Goal: Transaction & Acquisition: Register for event/course

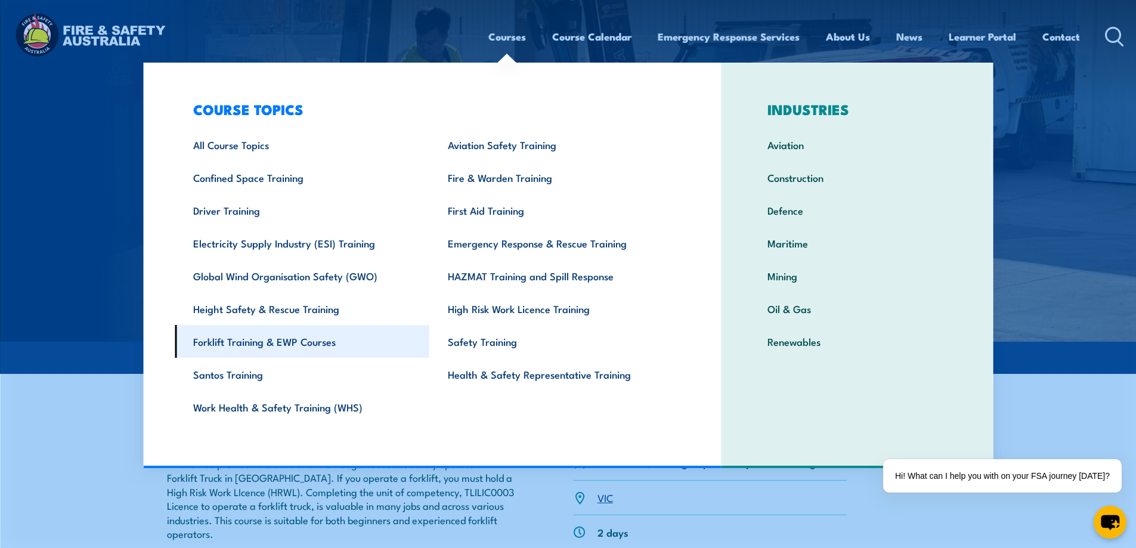
click at [303, 343] on link "Forklift Training & EWP Courses" at bounding box center [302, 341] width 255 height 33
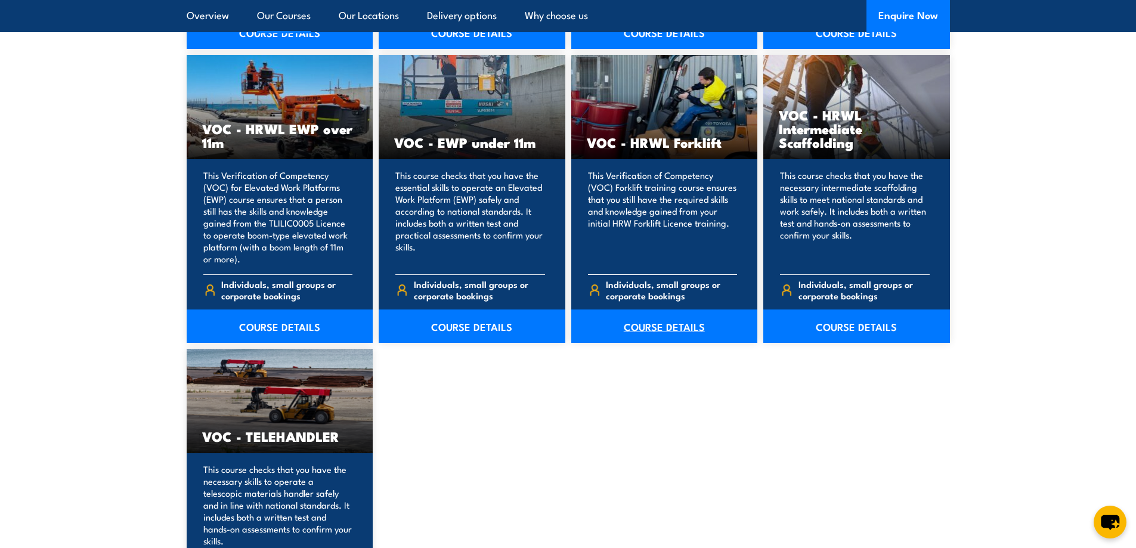
scroll to position [1550, 0]
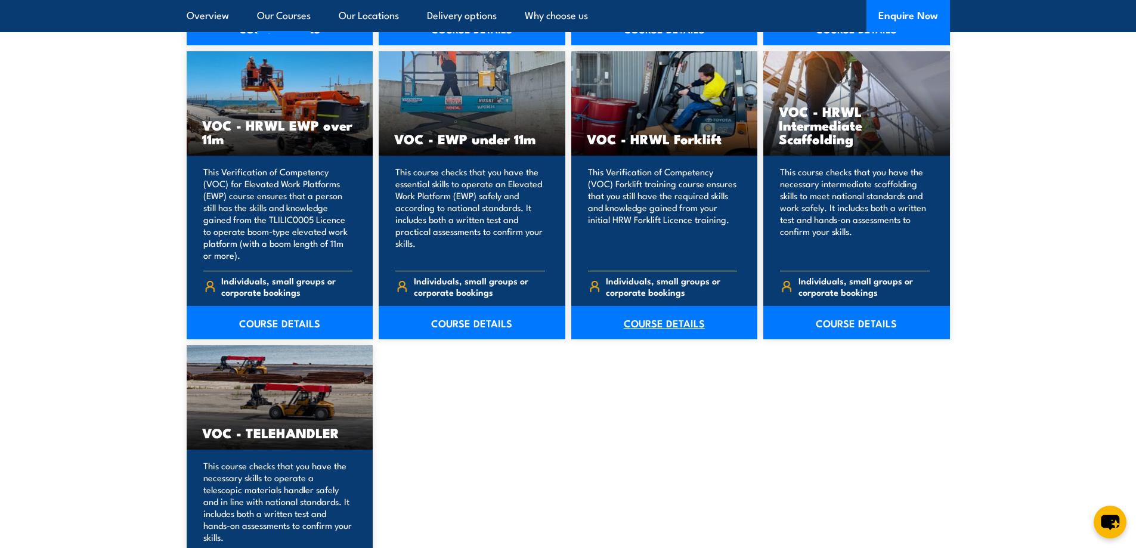
click at [653, 317] on link "COURSE DETAILS" at bounding box center [664, 322] width 187 height 33
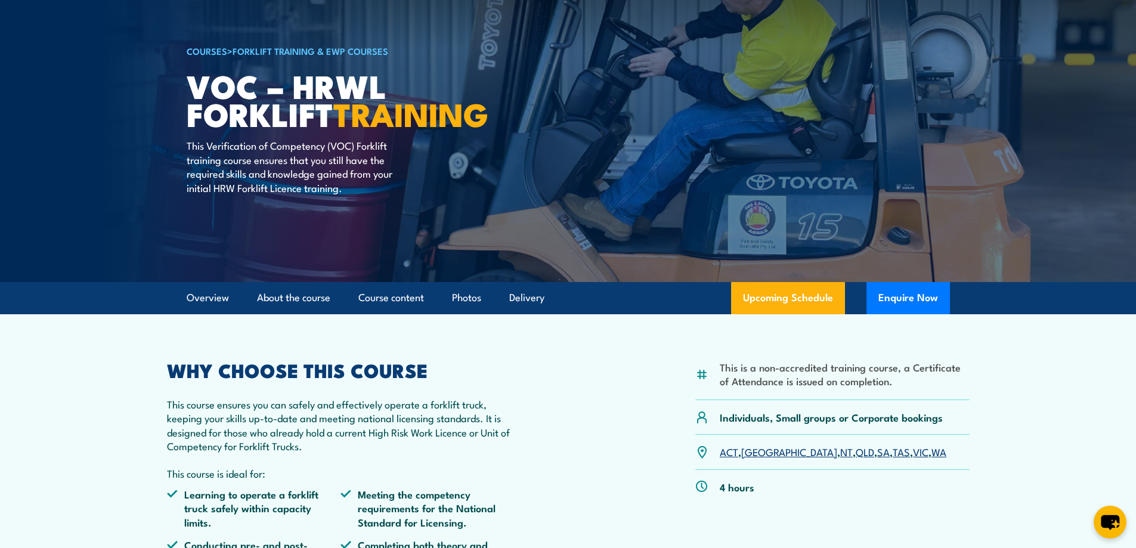
scroll to position [119, 0]
